Goal: Task Accomplishment & Management: Use online tool/utility

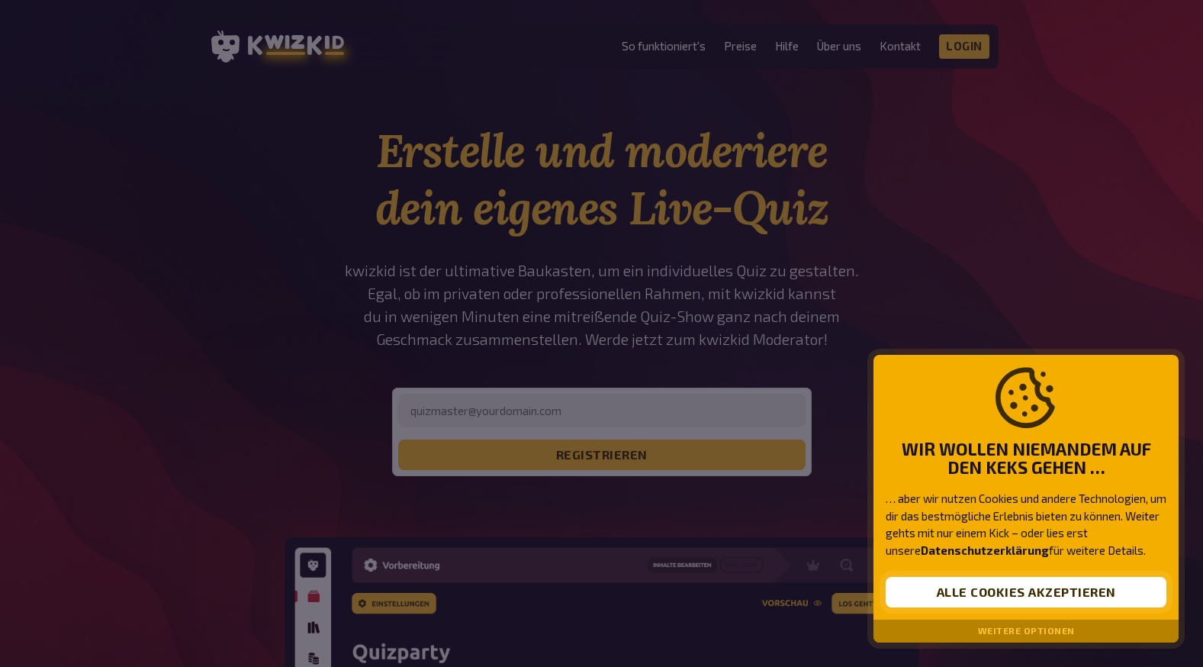
click at [1024, 587] on button "Alle Cookies akzeptieren" at bounding box center [1026, 592] width 281 height 31
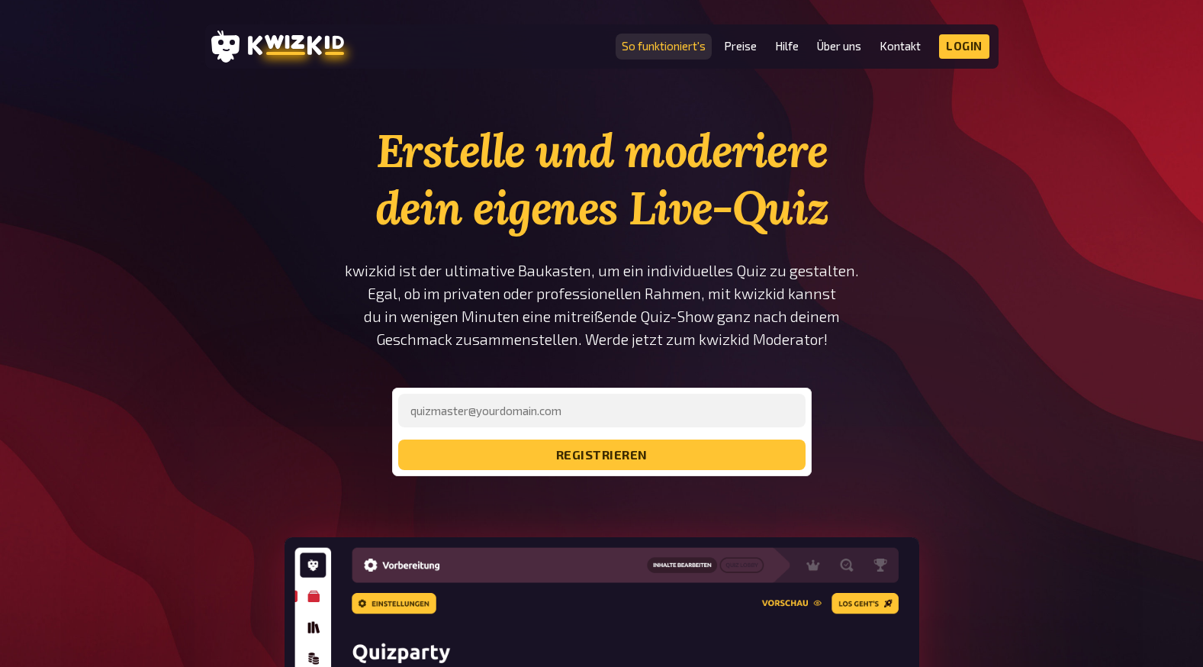
click at [678, 45] on link "So funktioniert's" at bounding box center [664, 46] width 84 height 13
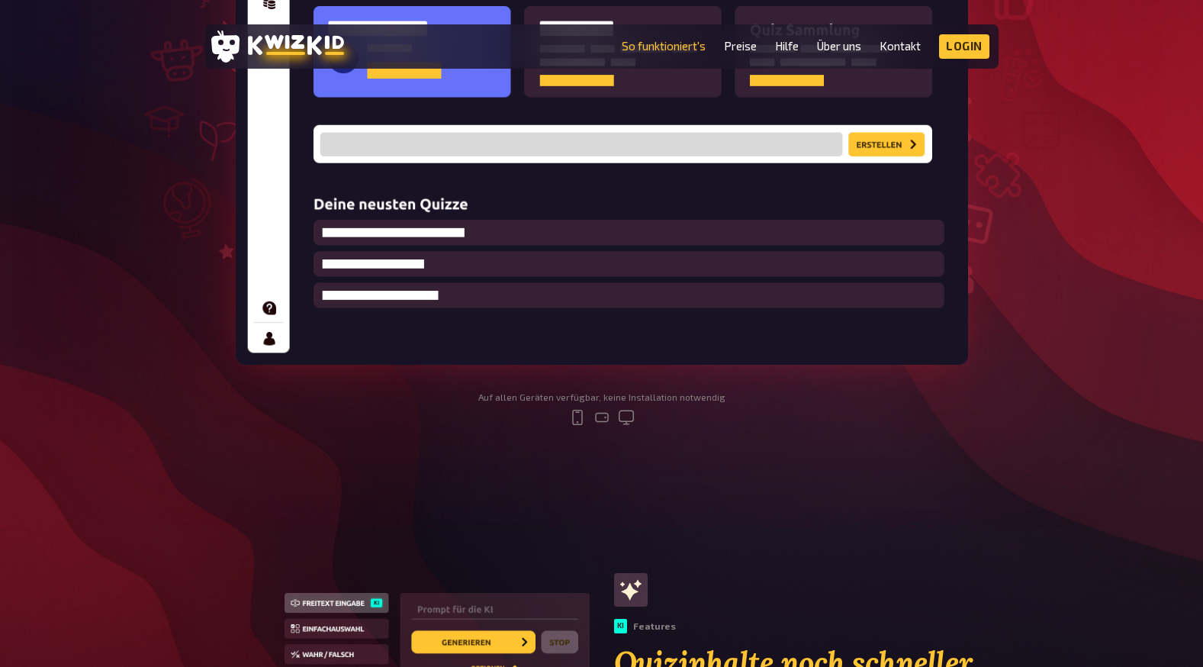
scroll to position [864, 0]
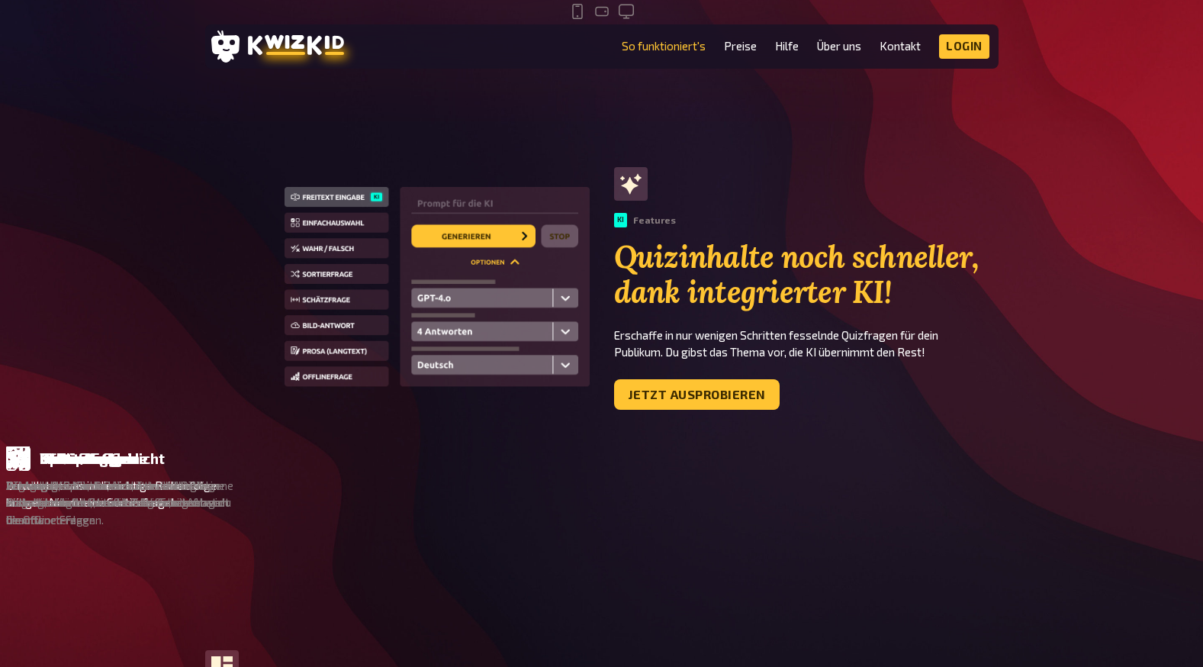
click at [944, 455] on div "Sortierfrage" at bounding box center [988, 458] width 88 height 17
click at [714, 493] on p "Du willst etwas in die richtige Reihenfolge bringen. Nimm’ eine Sortierfrage!" at bounding box center [828, 494] width 228 height 34
click at [693, 391] on link "Jetzt ausprobieren" at bounding box center [697, 394] width 166 height 31
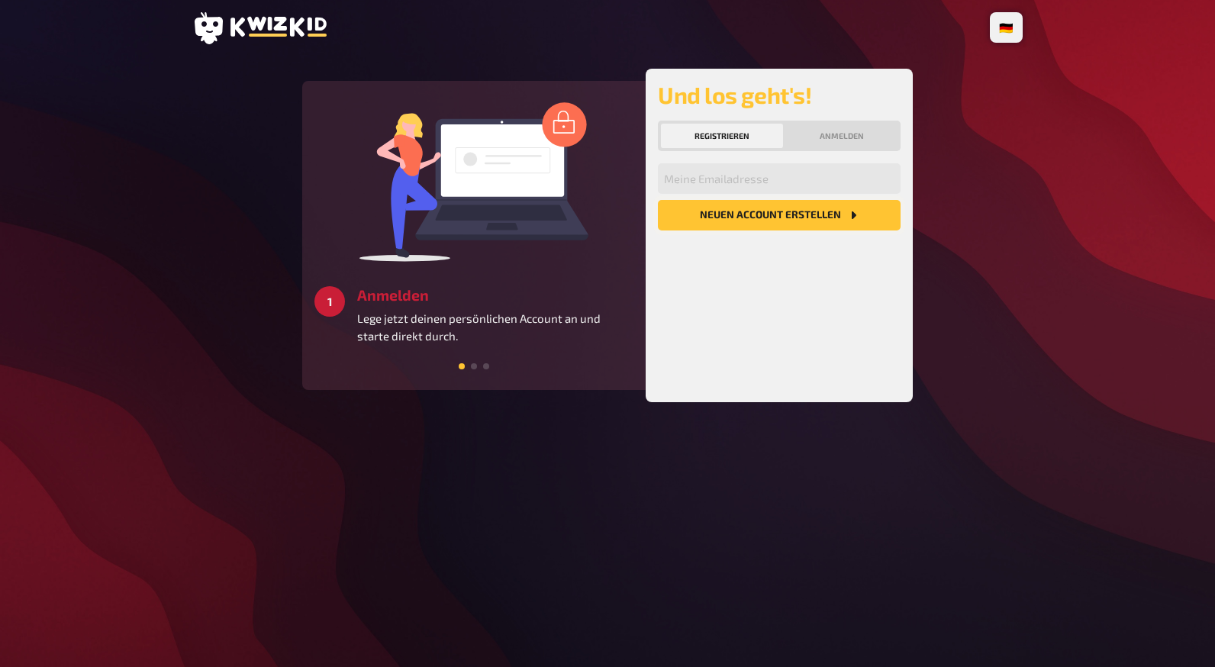
click at [754, 214] on button "Neuen Account Erstellen" at bounding box center [779, 215] width 243 height 31
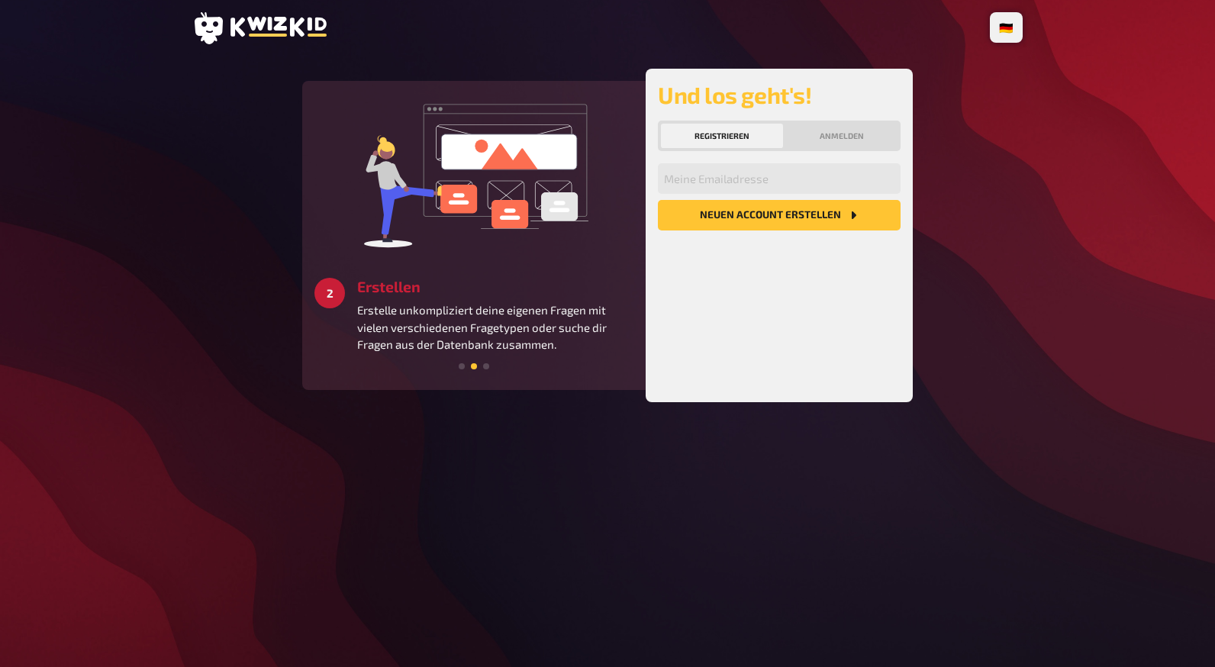
click at [709, 272] on div "Meine Emailadresse Neuen Account Erstellen" at bounding box center [779, 276] width 243 height 227
click at [716, 175] on input "email" at bounding box center [779, 178] width 243 height 31
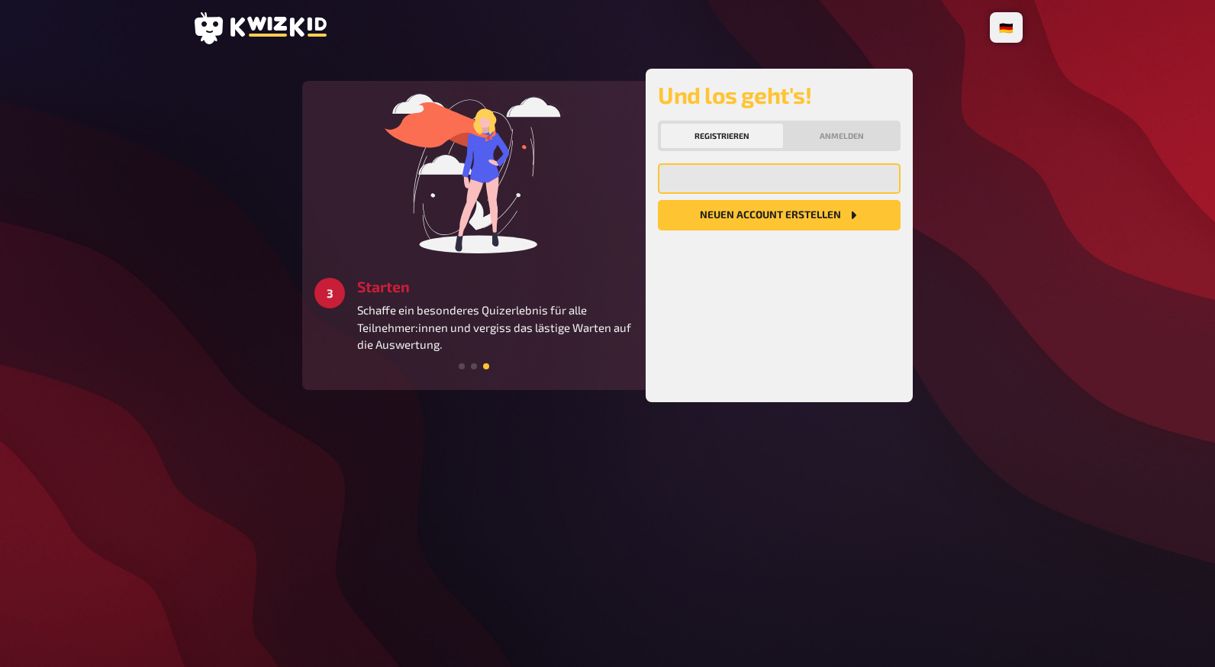
type input "[EMAIL_ADDRESS][DOMAIN_NAME]"
click at [717, 217] on button "Neuen Account Erstellen" at bounding box center [779, 215] width 243 height 31
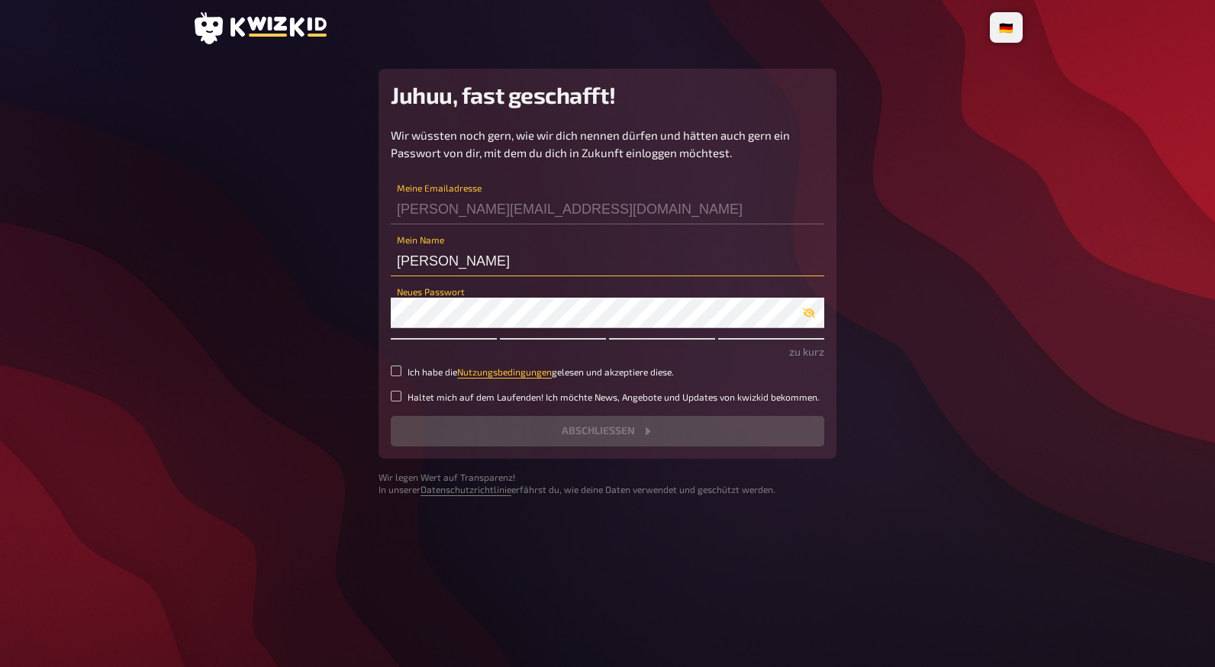
click at [438, 264] on input "c.krau" at bounding box center [607, 261] width 433 height 31
type input "c"
type input "Summer"
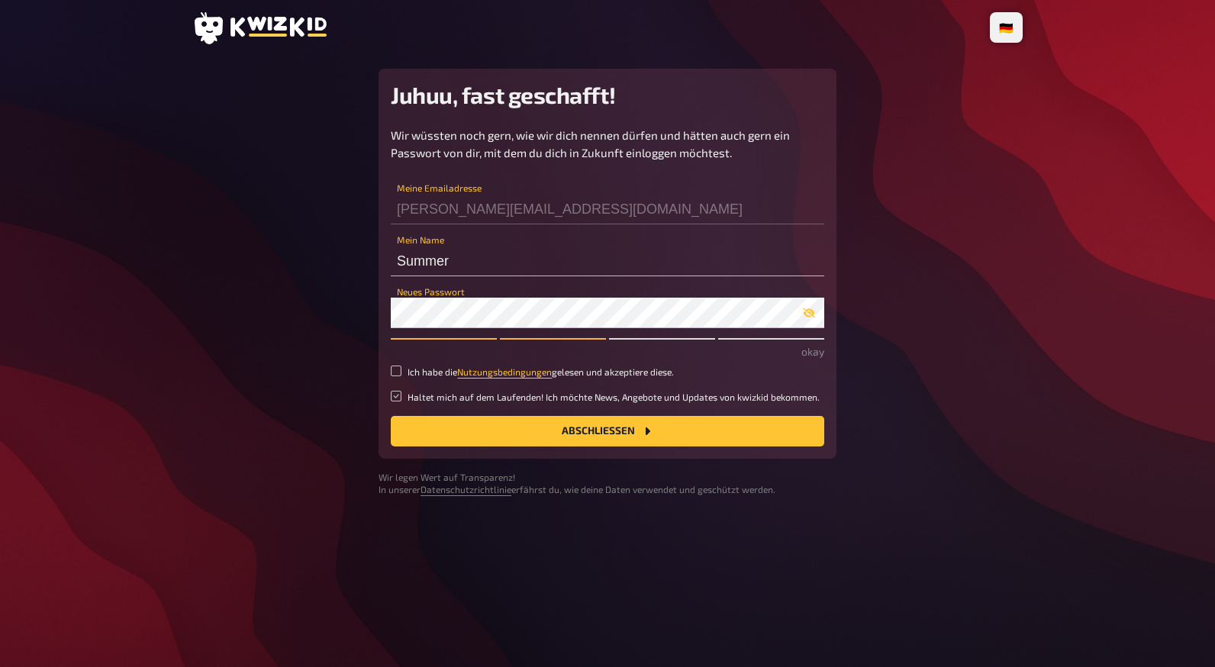
click at [395, 401] on input "Haltet mich auf dem Laufenden! Ich möchte News, Angebote und Updates von kwizki…" at bounding box center [396, 396] width 11 height 11
checkbox input "true"
click at [397, 372] on input "Ich habe die Nutzungsbedingungen gelesen und akzeptiere diese." at bounding box center [396, 370] width 11 height 11
checkbox input "true"
click at [400, 392] on input "Haltet mich auf dem Laufenden! Ich möchte News, Angebote und Updates von kwizki…" at bounding box center [396, 396] width 11 height 11
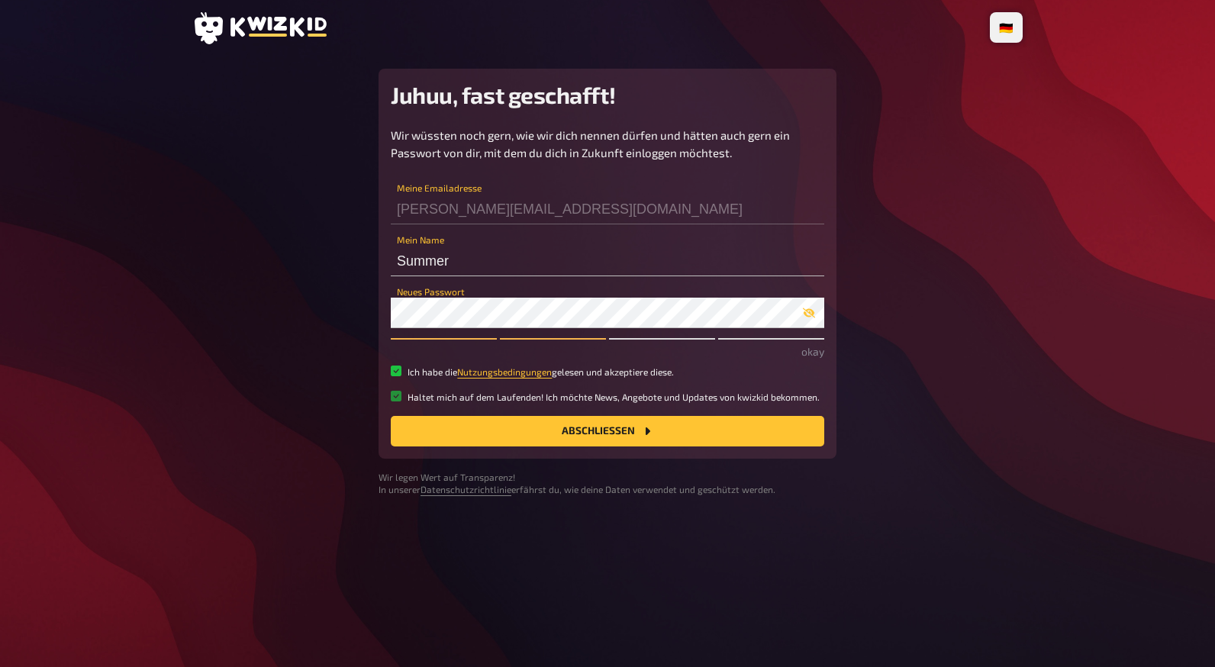
checkbox input "false"
click at [463, 433] on button "Abschließen" at bounding box center [607, 431] width 433 height 31
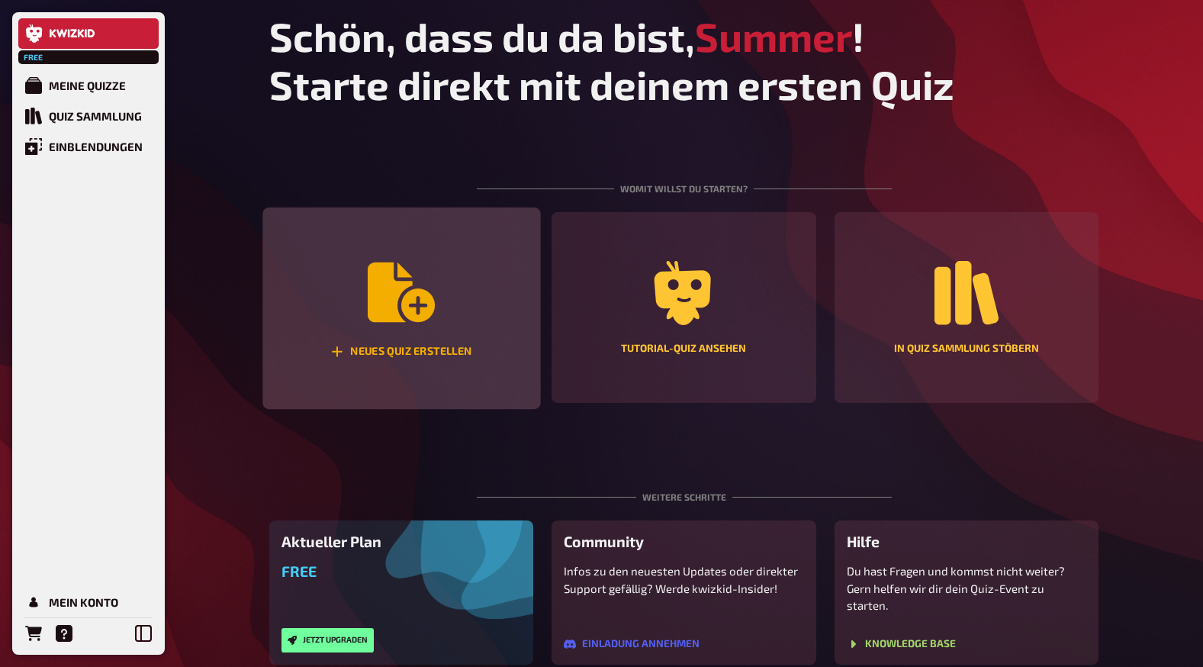
click at [402, 304] on icon "Neues Quiz erstellen" at bounding box center [401, 292] width 67 height 60
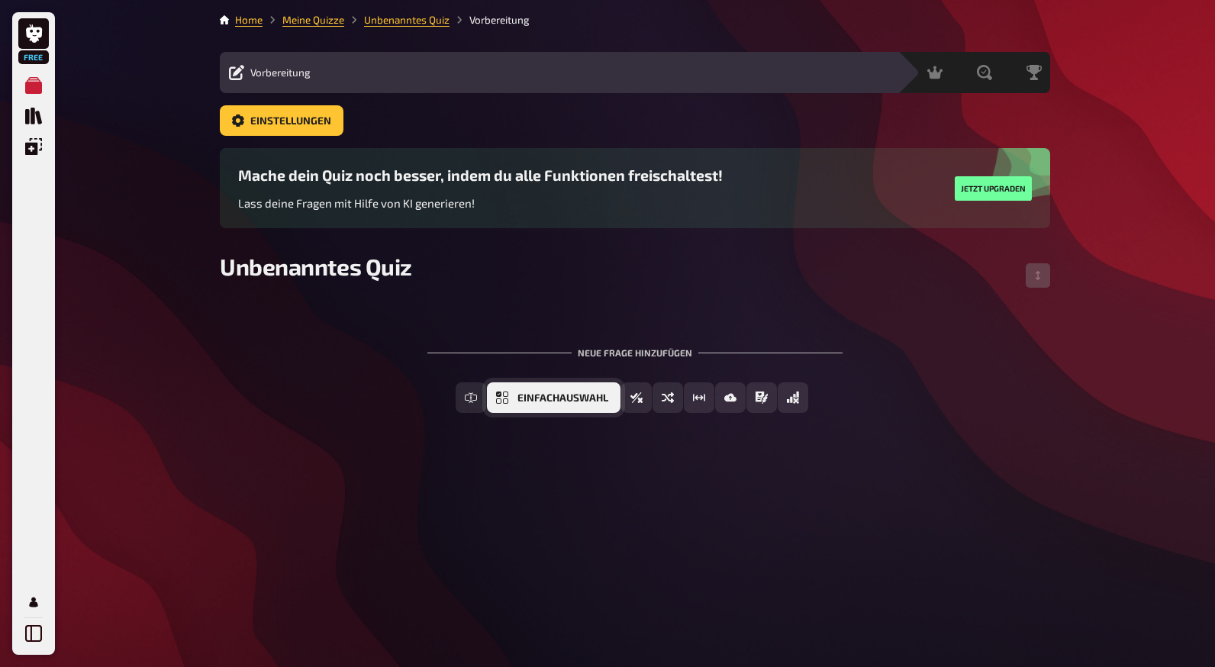
click at [600, 397] on span "Einfachauswahl" at bounding box center [562, 398] width 91 height 11
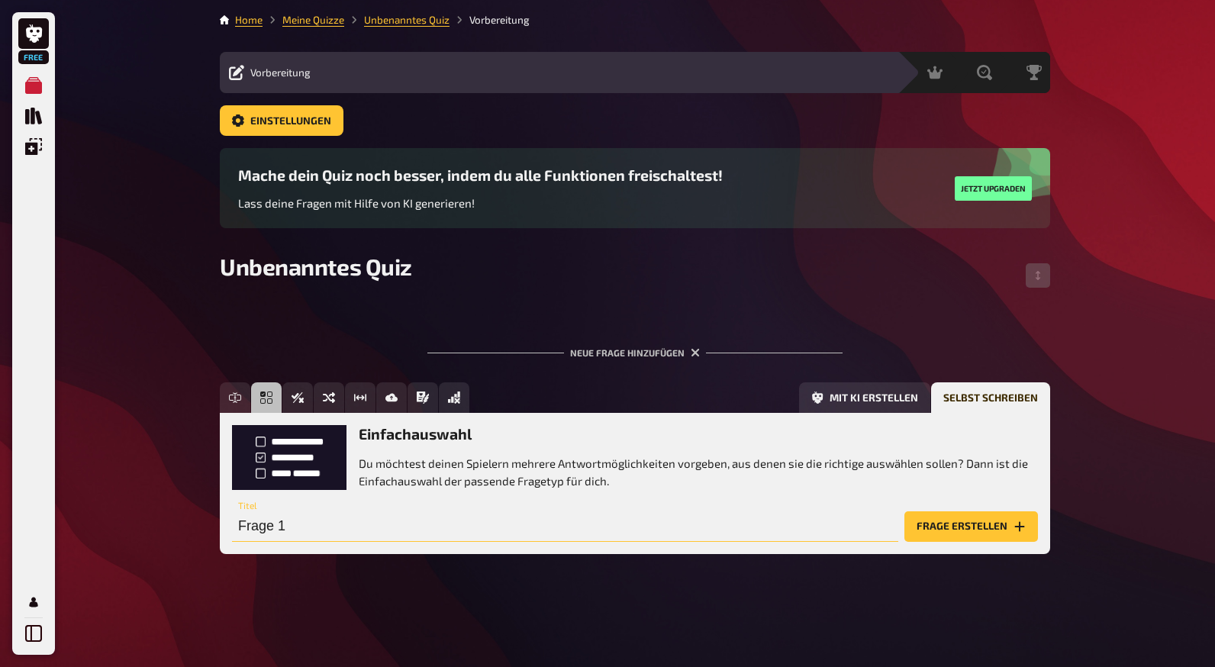
click at [335, 526] on input "Frage 1" at bounding box center [565, 526] width 666 height 31
type input "Tu as passé les vacances ..."
click at [952, 523] on button "Frage erstellen" at bounding box center [971, 526] width 134 height 31
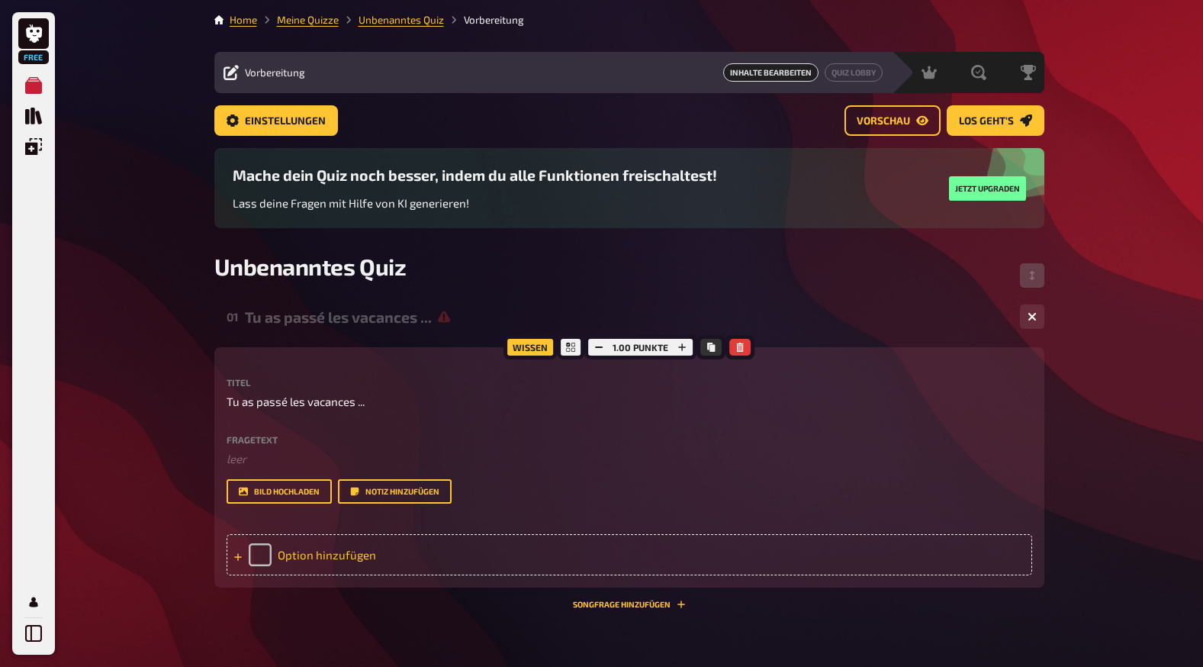
click at [365, 555] on div "Option hinzufügen" at bounding box center [630, 554] width 806 height 41
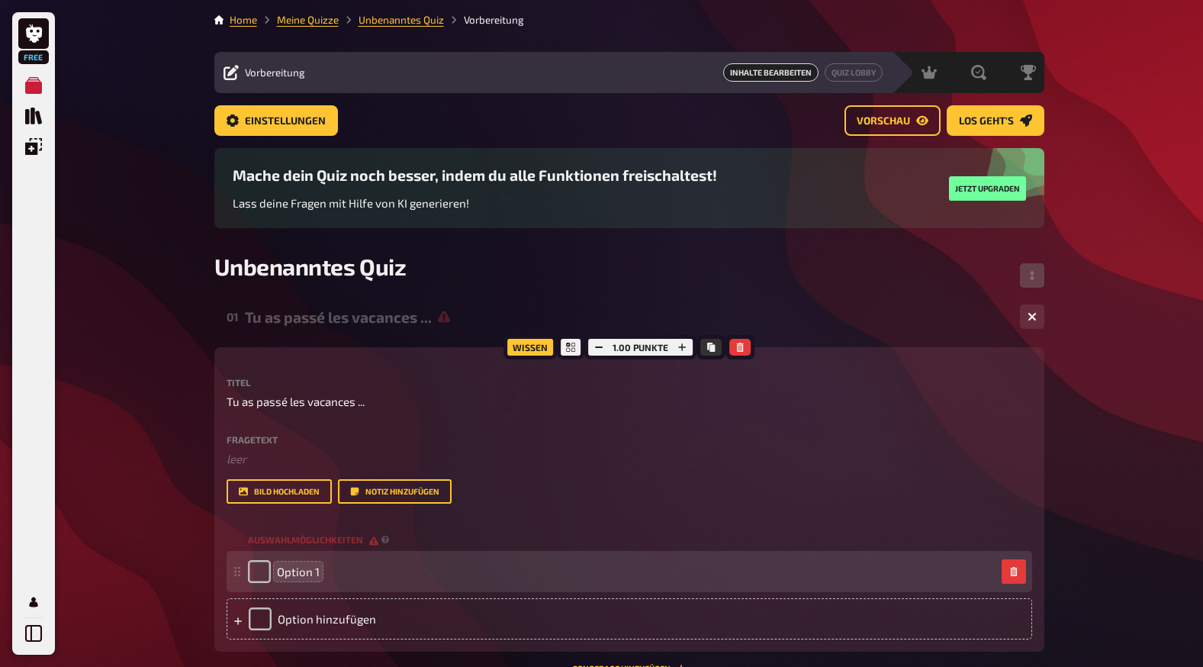
click at [310, 571] on span "Option 1" at bounding box center [298, 572] width 43 height 14
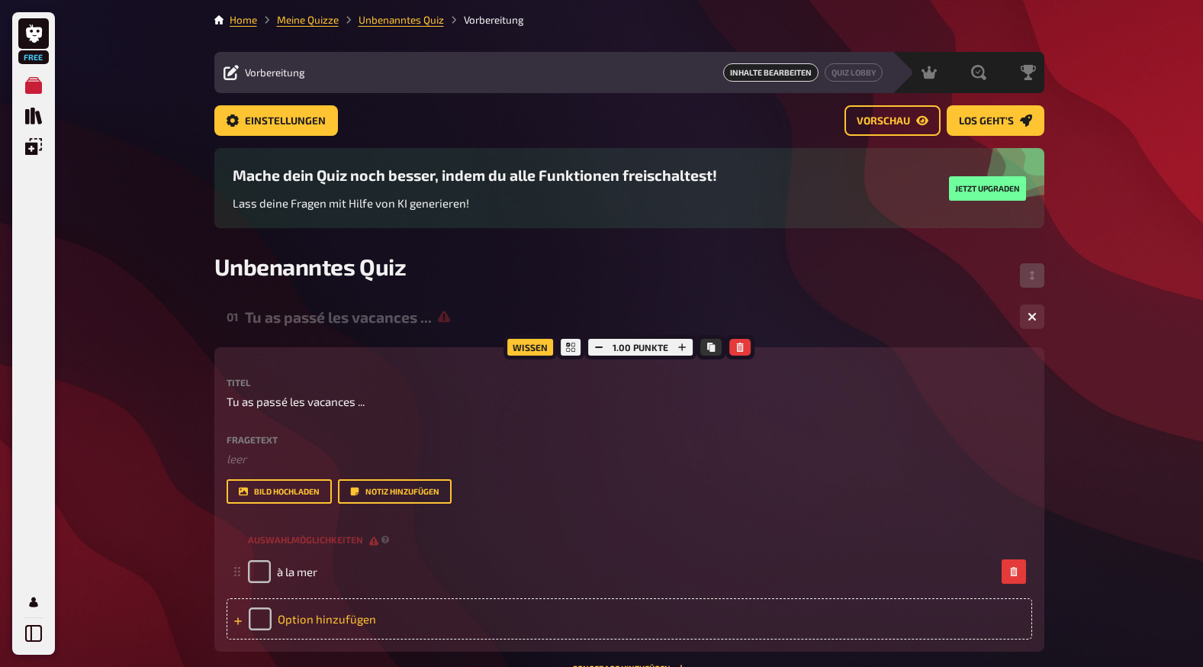
click at [308, 619] on div "Option hinzufügen" at bounding box center [630, 618] width 806 height 41
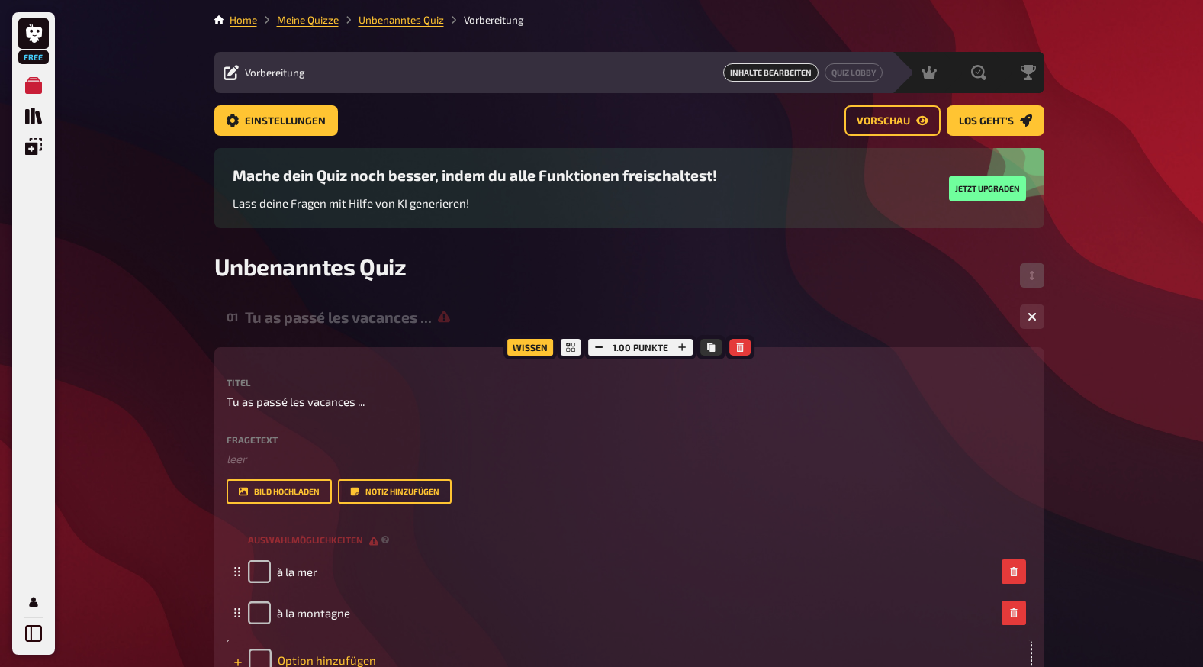
click at [321, 659] on div "Option hinzufügen" at bounding box center [630, 659] width 806 height 41
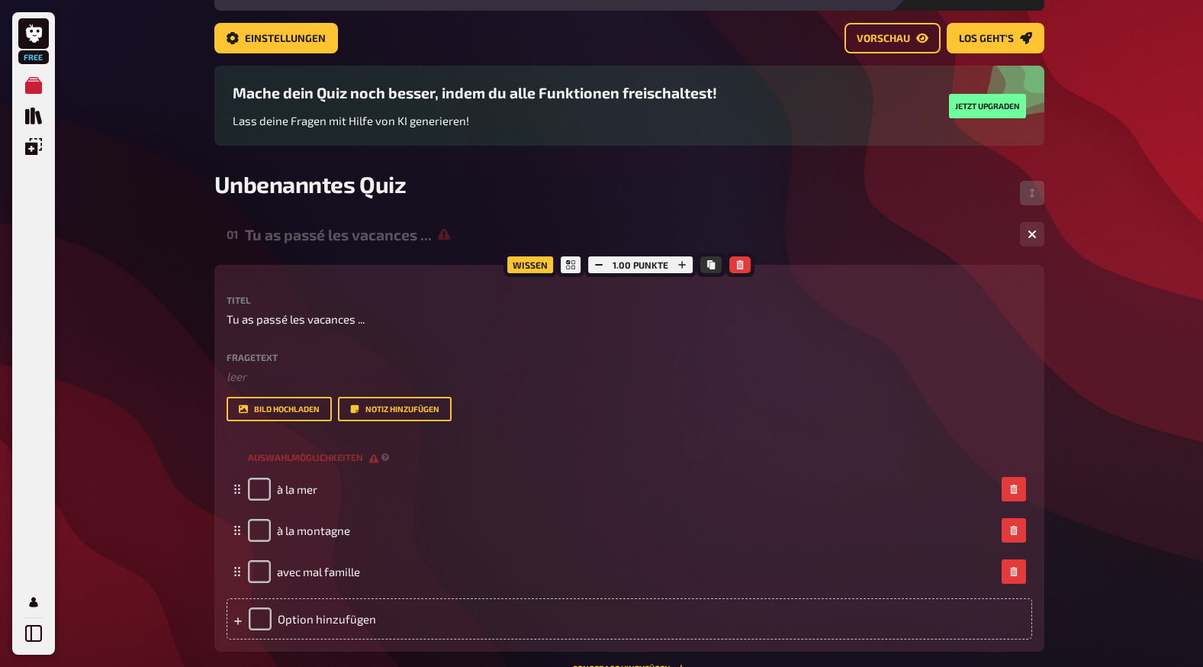
scroll to position [88, 0]
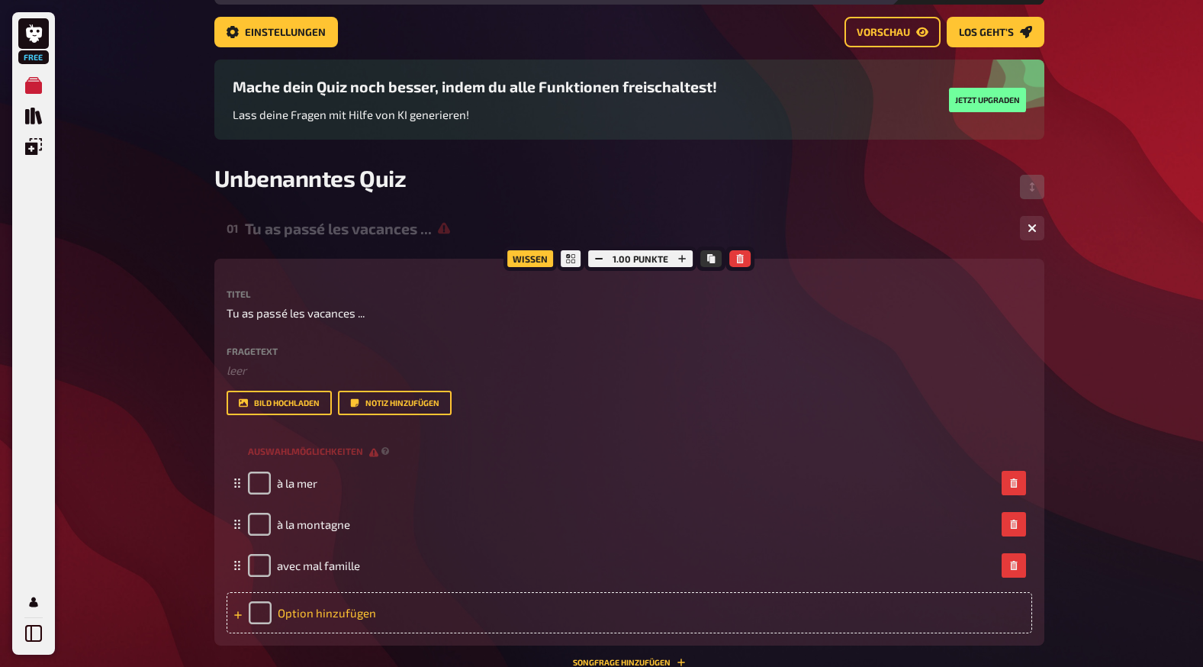
click at [365, 612] on div "Option hinzufügen" at bounding box center [630, 612] width 806 height 41
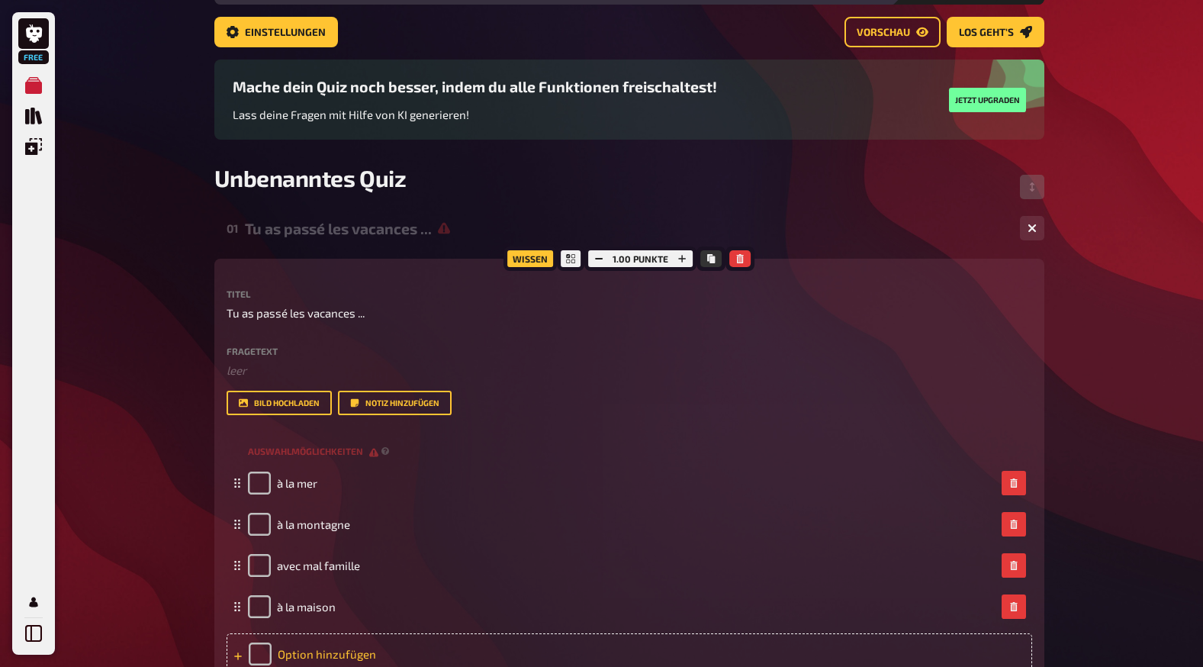
click at [343, 653] on div "Option hinzufügen" at bounding box center [630, 653] width 806 height 41
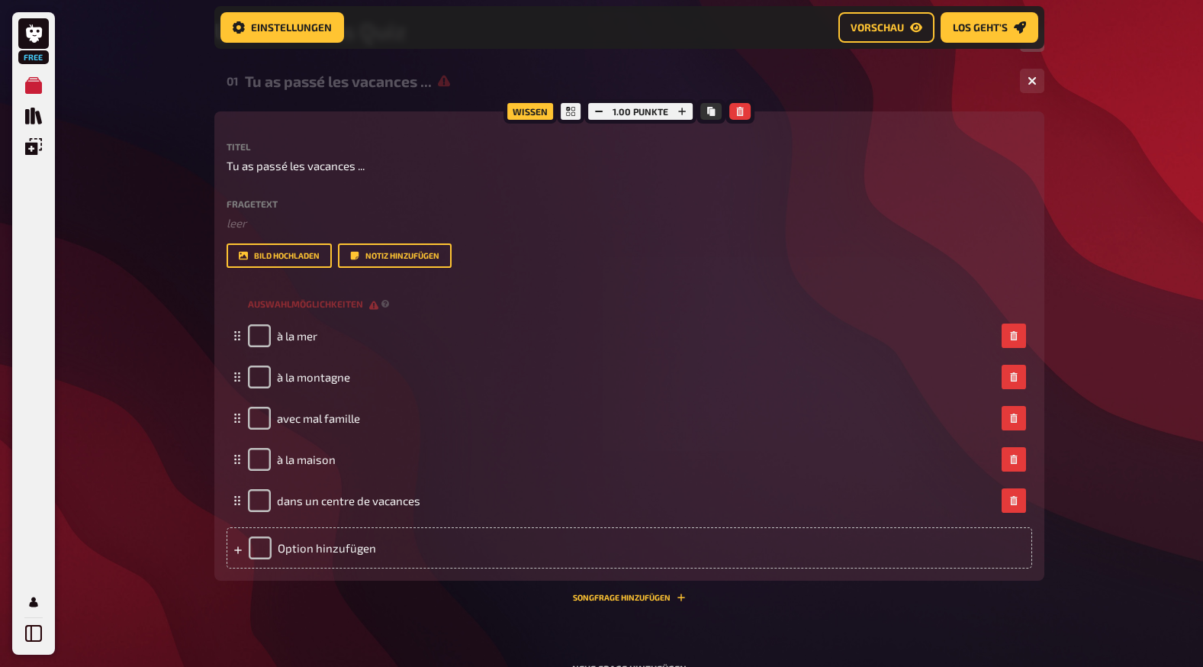
scroll to position [249, 0]
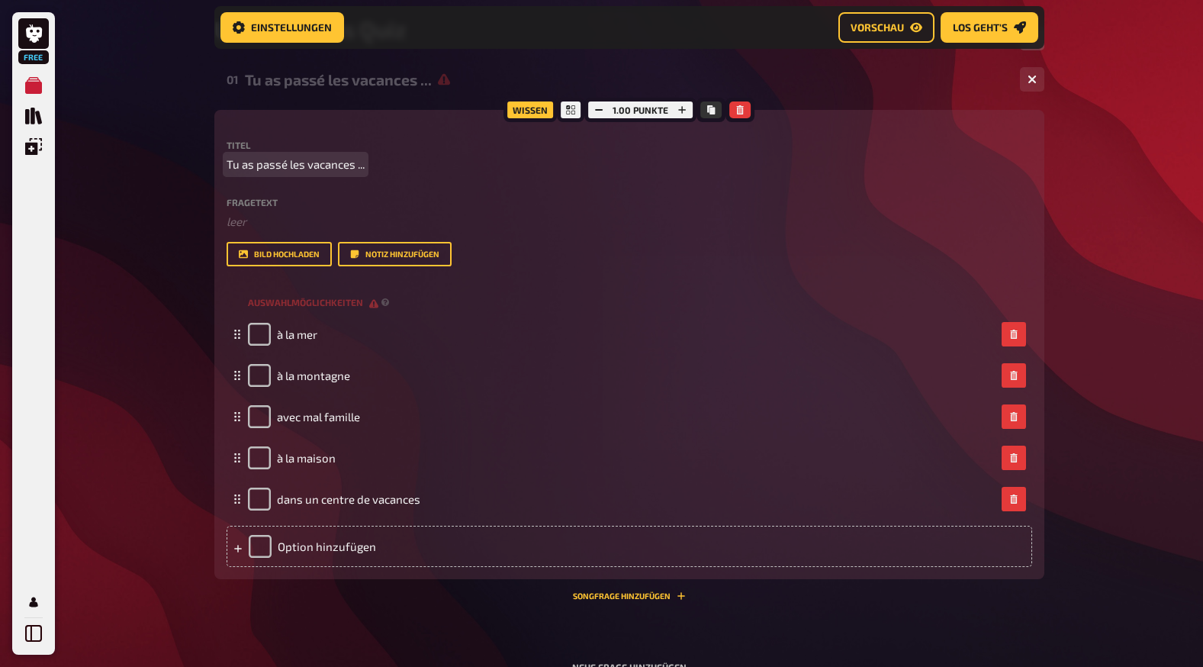
click at [362, 166] on span "Tu as passé les vacances ..." at bounding box center [296, 165] width 138 height 18
click at [240, 201] on label "Fragetext" at bounding box center [630, 202] width 806 height 9
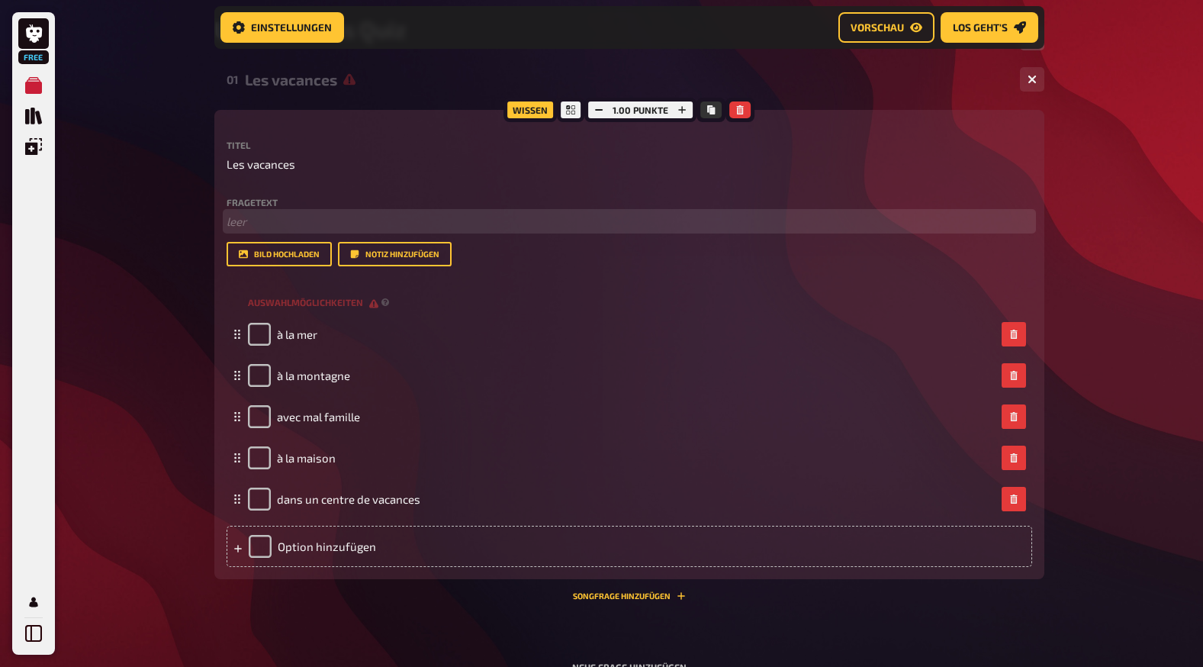
click at [237, 230] on p "﻿ leer" at bounding box center [630, 222] width 806 height 18
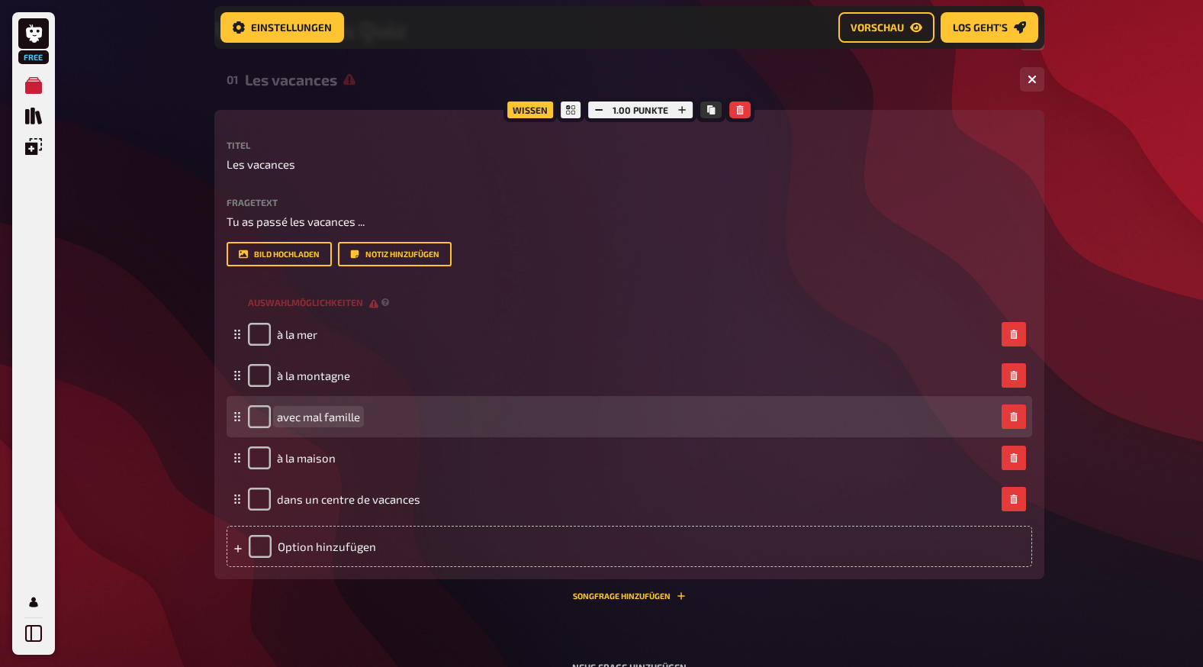
click at [320, 418] on span "avec mal famille" at bounding box center [318, 417] width 83 height 14
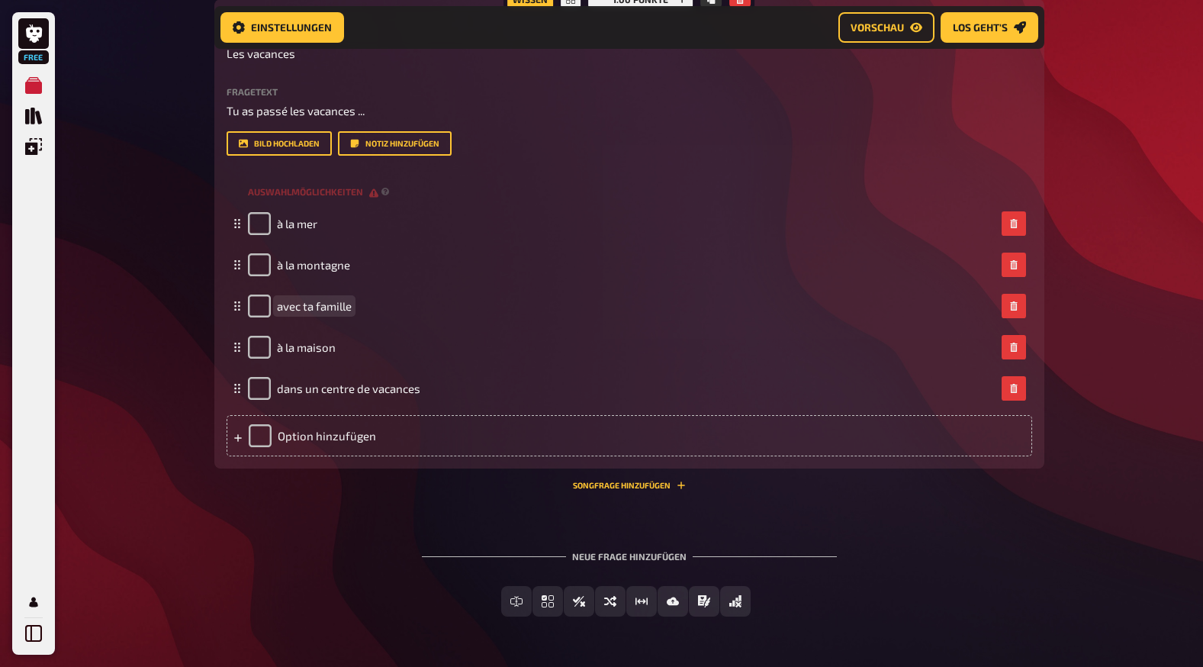
scroll to position [408, 0]
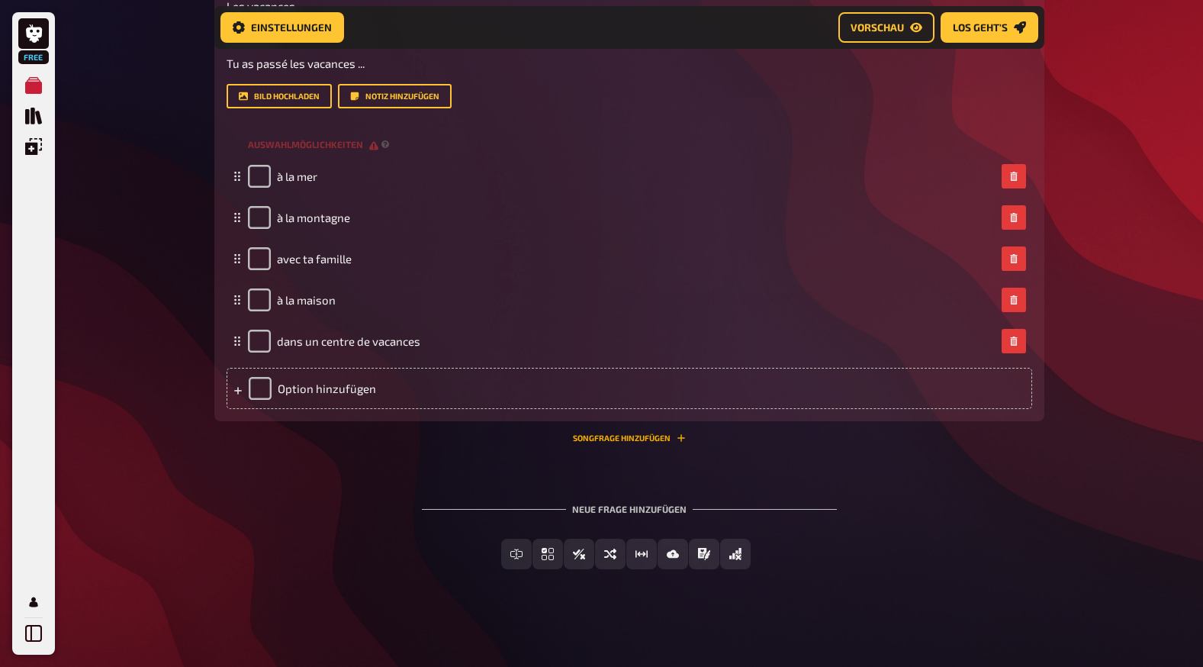
click at [680, 436] on icon "Songfrage hinzufügen" at bounding box center [681, 437] width 9 height 9
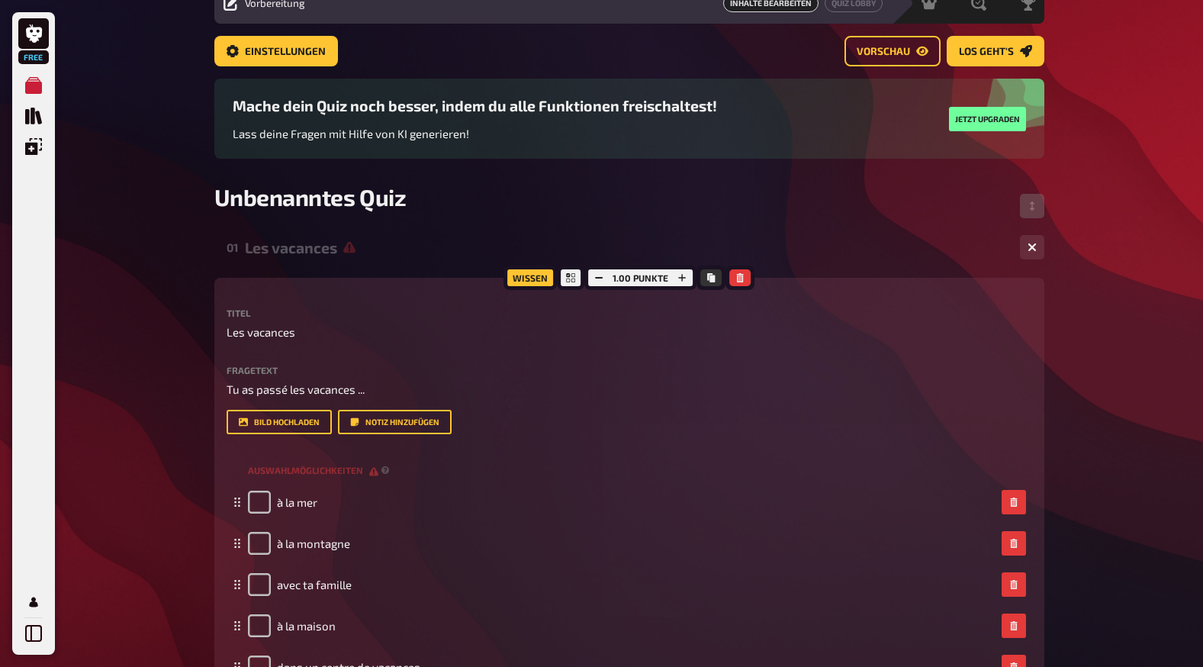
scroll to position [0, 0]
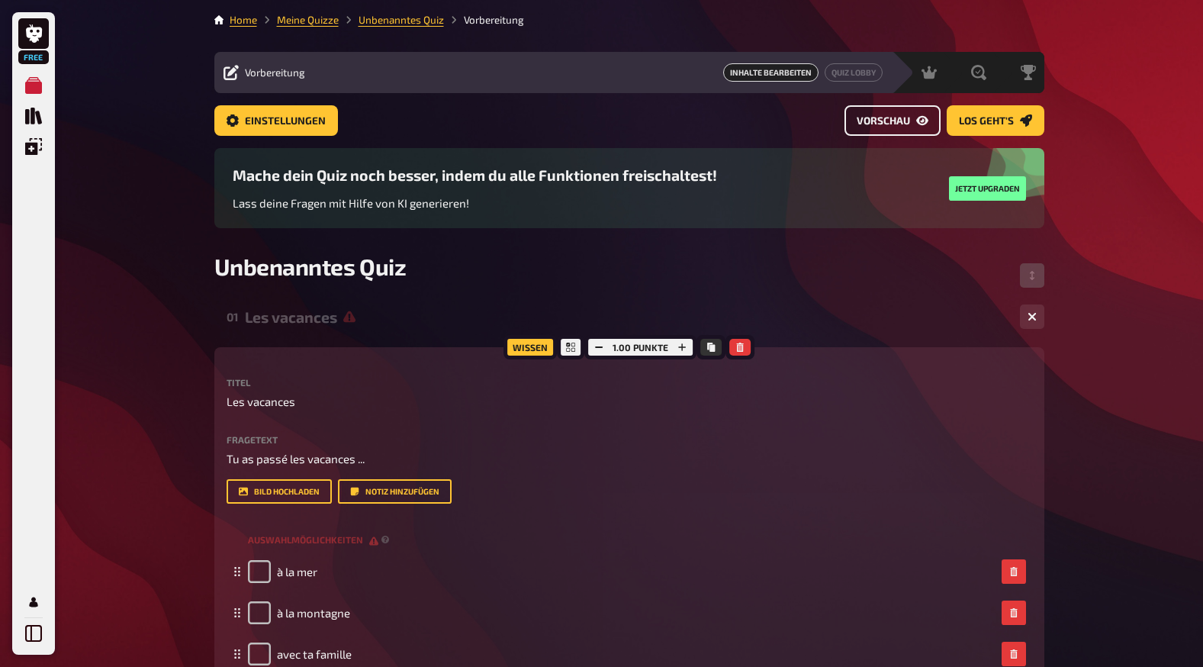
click at [902, 118] on span "Vorschau" at bounding box center [883, 121] width 53 height 11
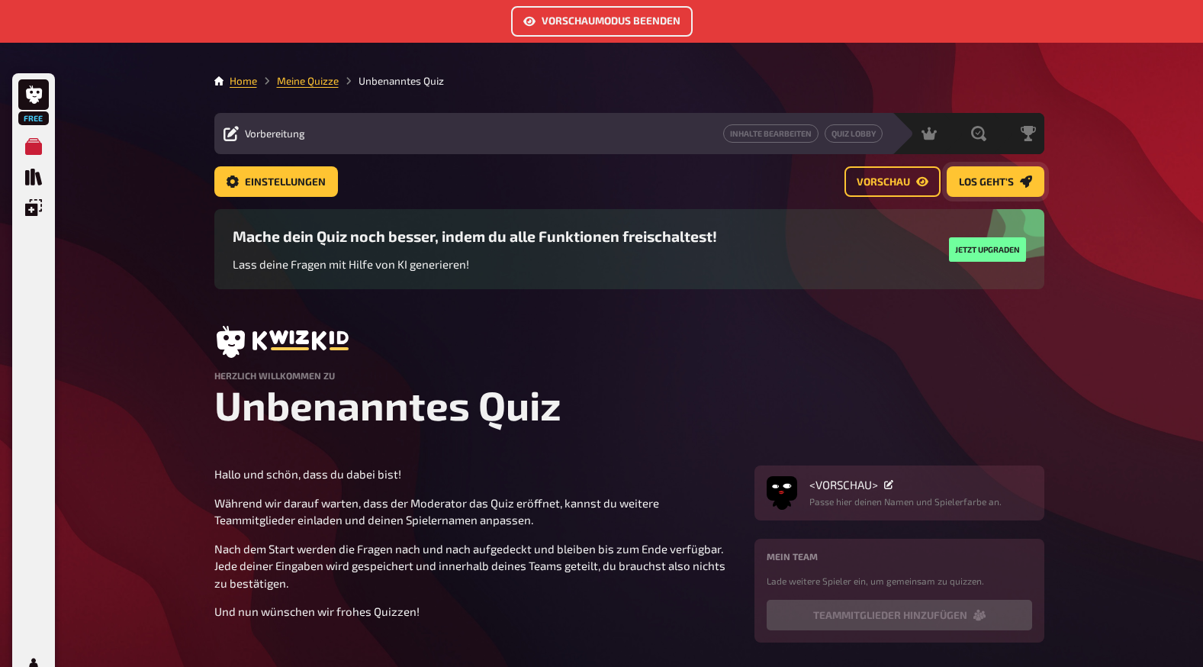
click at [990, 181] on span "Los geht's" at bounding box center [986, 182] width 55 height 11
